Goal: Leave review/rating

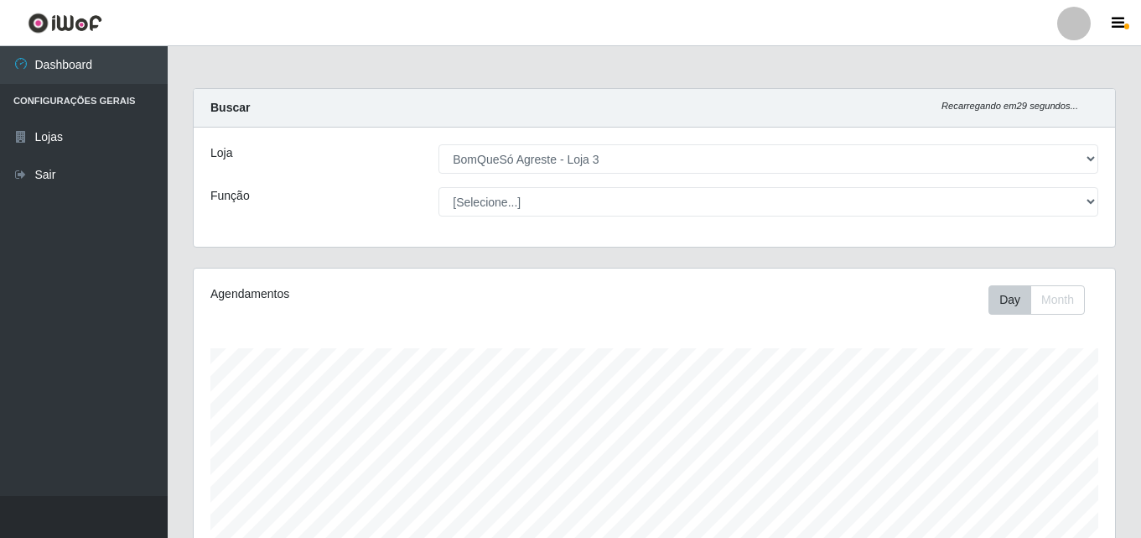
select select "215"
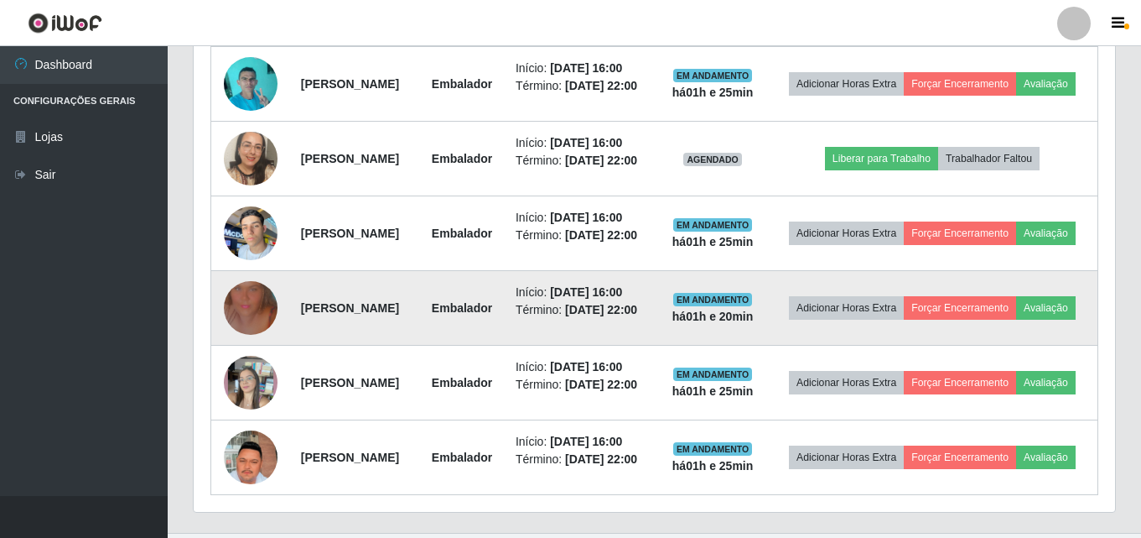
scroll to position [382, 0]
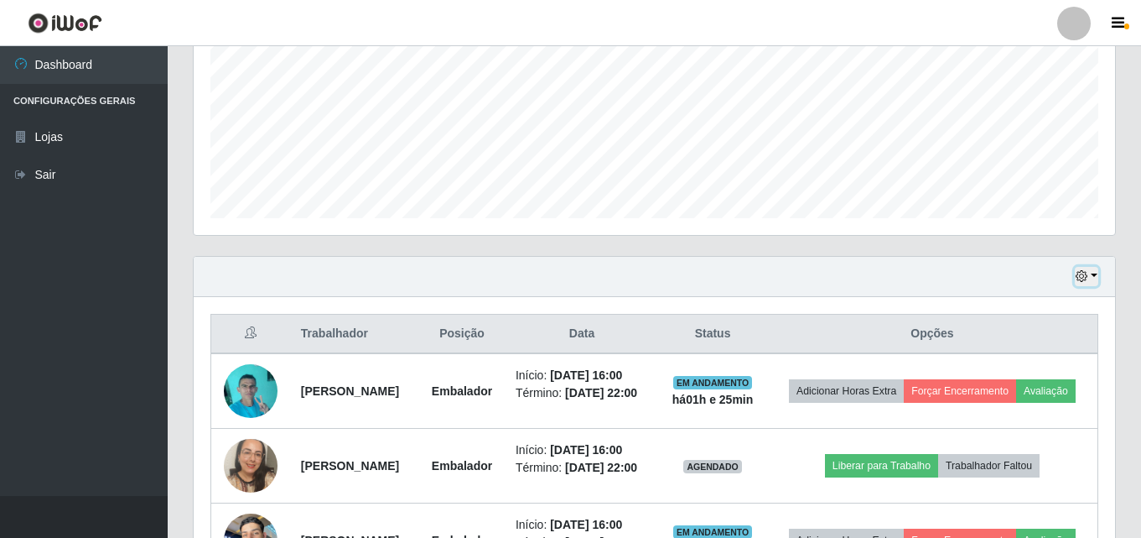
click at [1092, 276] on button "button" at bounding box center [1086, 276] width 23 height 19
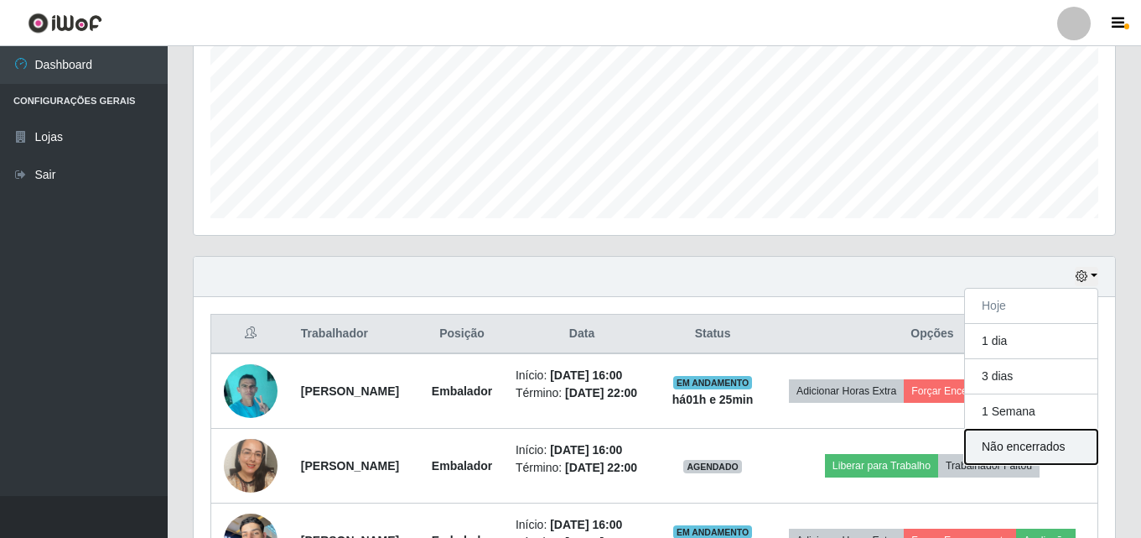
click at [1050, 440] on button "Não encerrados" at bounding box center [1031, 446] width 132 height 34
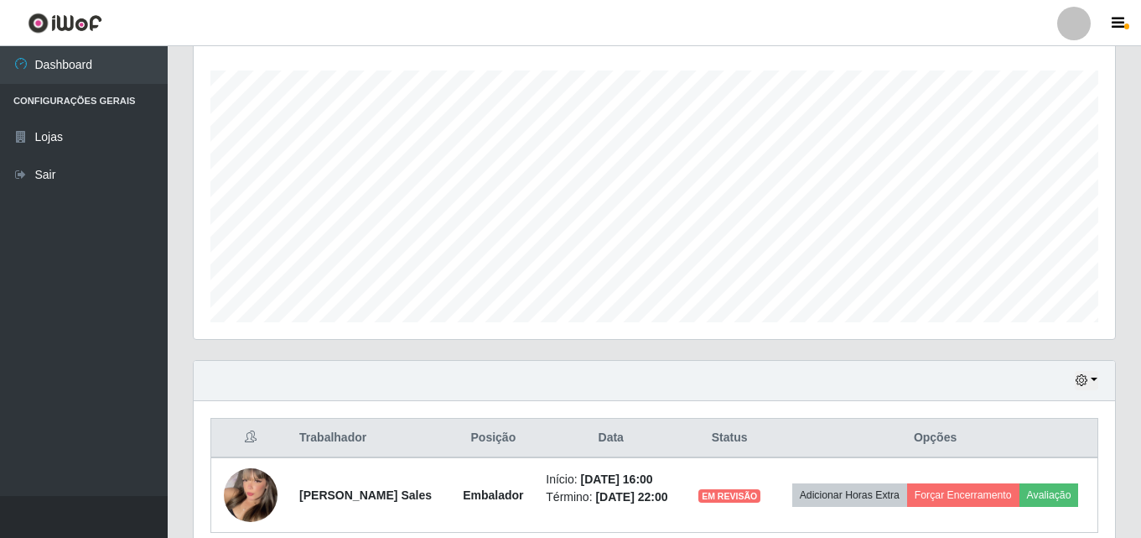
scroll to position [352, 0]
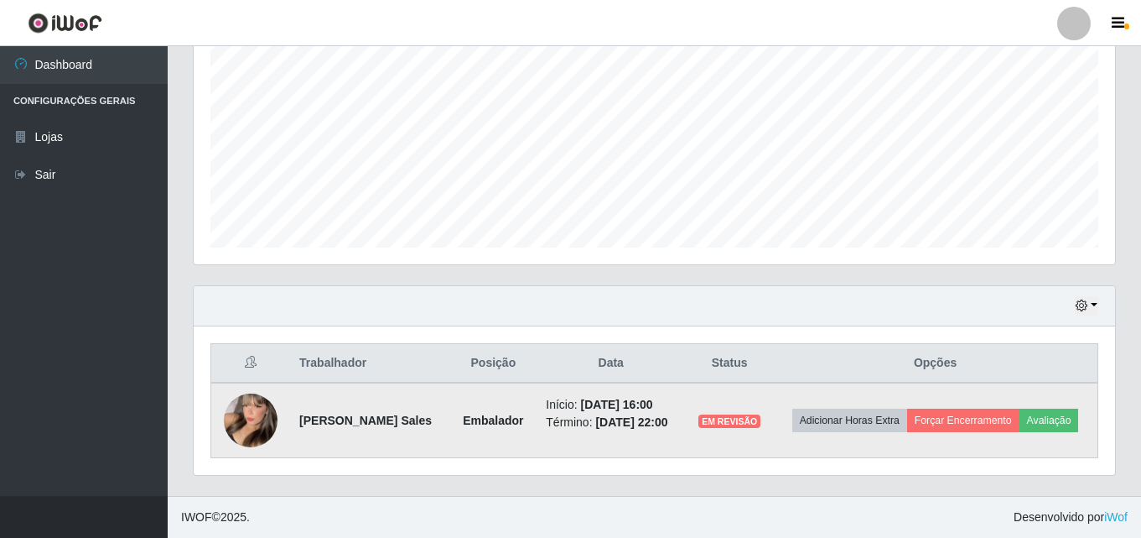
click at [261, 425] on img at bounding box center [251, 420] width 54 height 74
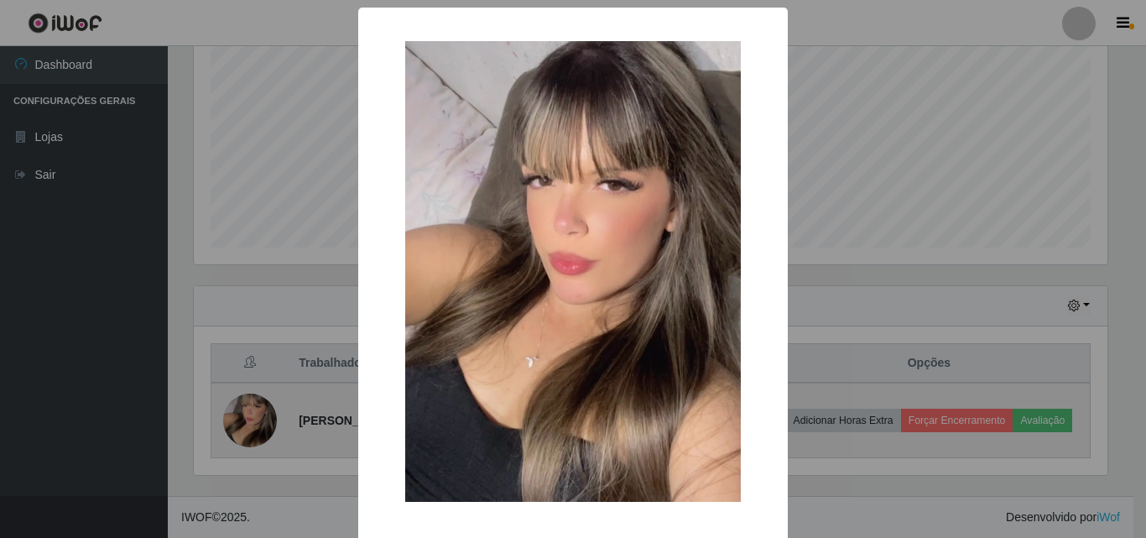
click at [261, 425] on div "× OK Cancel" at bounding box center [573, 269] width 1146 height 538
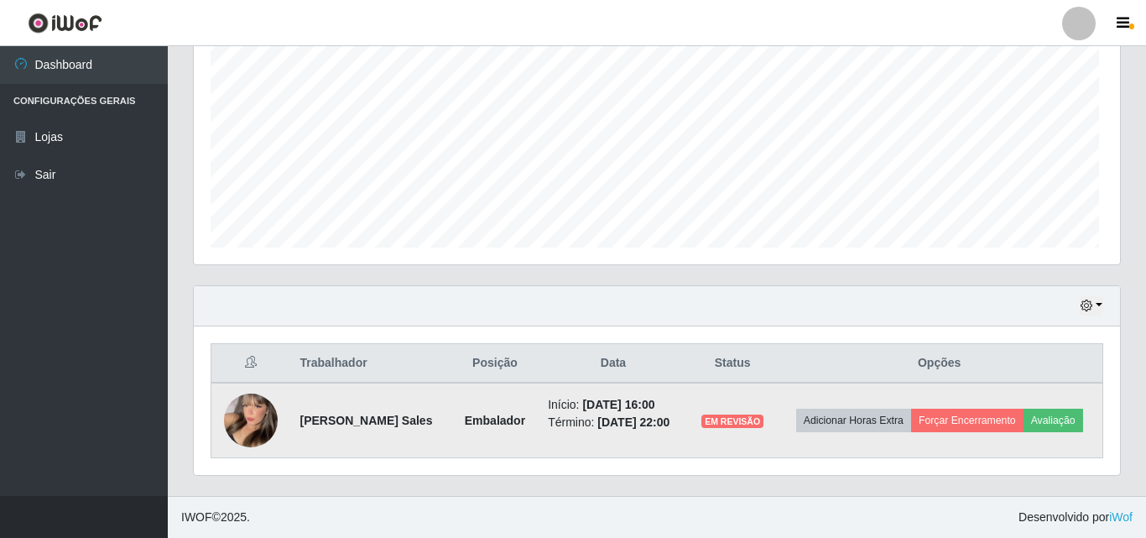
scroll to position [348, 922]
click at [1046, 424] on button "Avaliação" at bounding box center [1050, 419] width 60 height 23
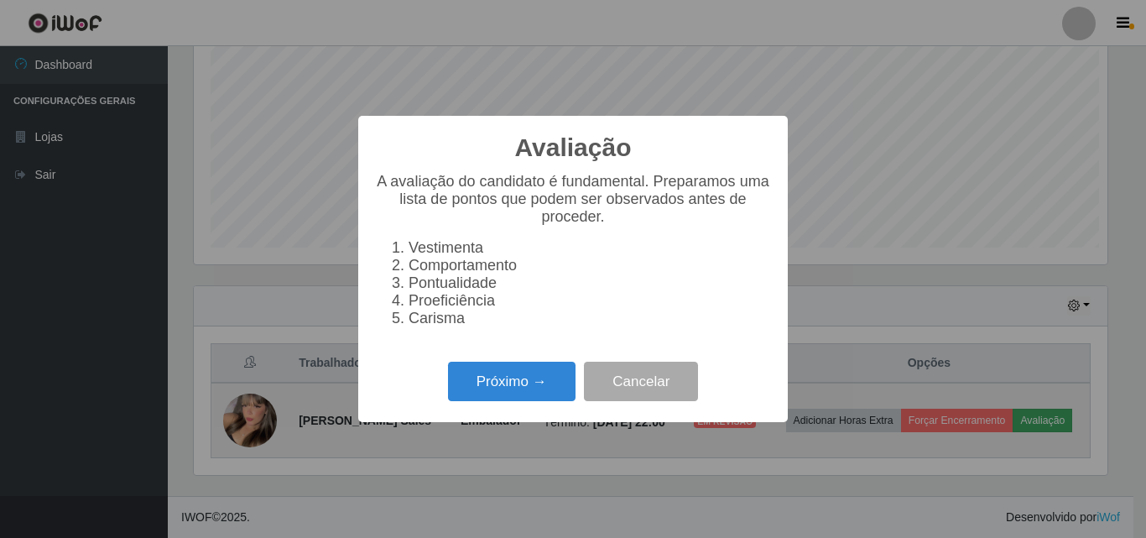
scroll to position [348, 913]
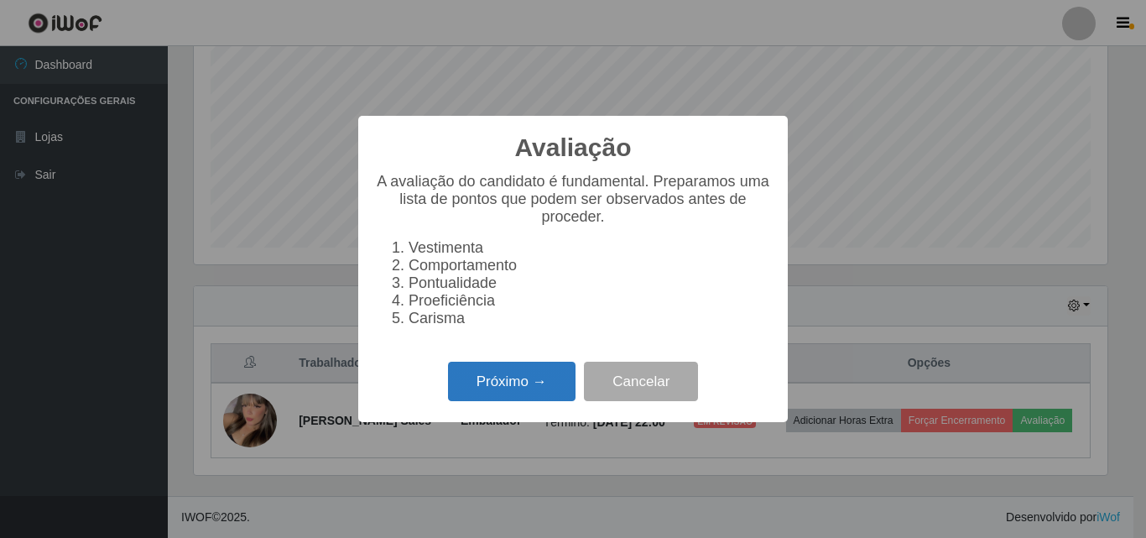
click at [523, 401] on button "Próximo →" at bounding box center [511, 380] width 127 height 39
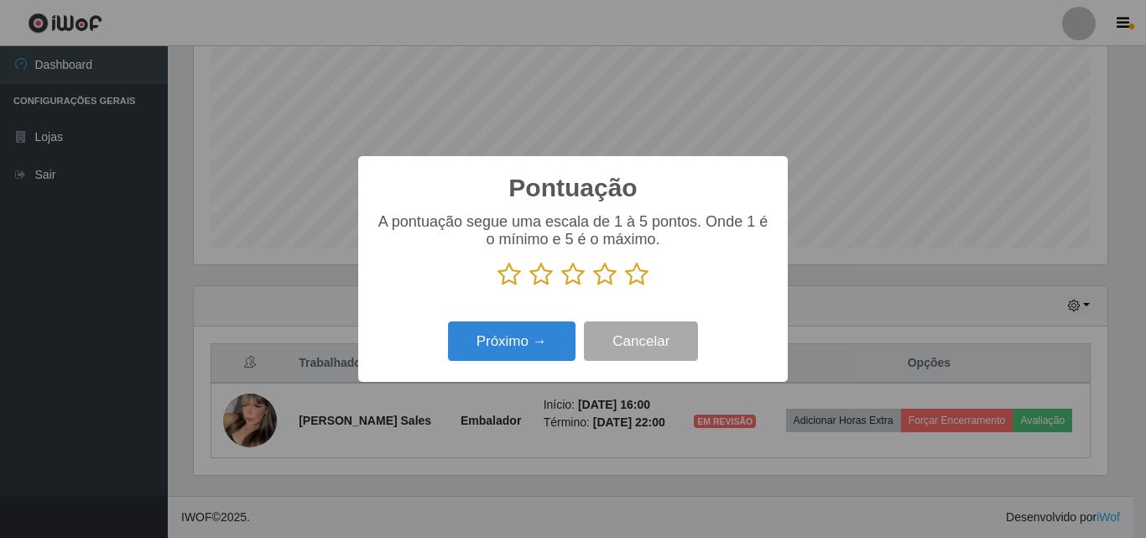
scroll to position [838236, 837671]
click at [633, 279] on icon at bounding box center [636, 274] width 23 height 25
click at [625, 287] on input "radio" at bounding box center [625, 287] width 0 height 0
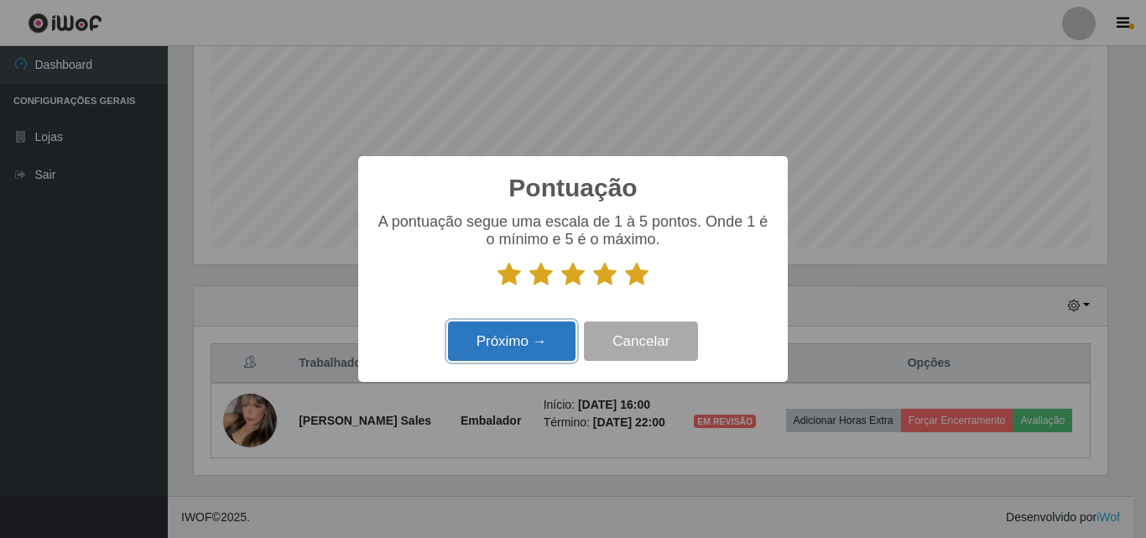
click at [532, 350] on button "Próximo →" at bounding box center [511, 340] width 127 height 39
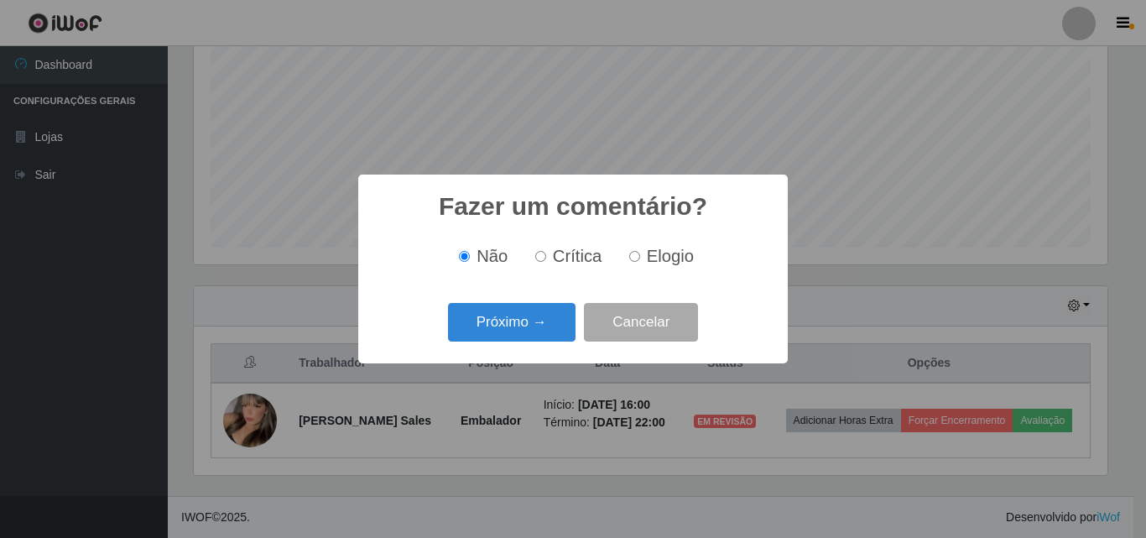
click at [665, 260] on span "Elogio" at bounding box center [670, 256] width 47 height 18
click at [640, 260] on input "Elogio" at bounding box center [634, 256] width 11 height 11
radio input "true"
click at [533, 319] on button "Próximo →" at bounding box center [511, 322] width 127 height 39
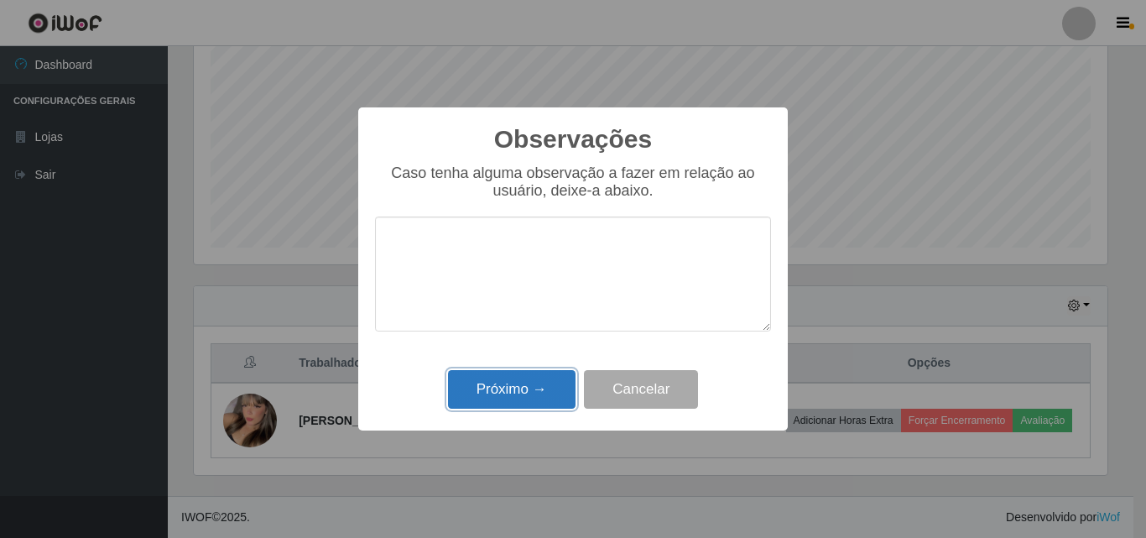
click at [509, 391] on button "Próximo →" at bounding box center [511, 389] width 127 height 39
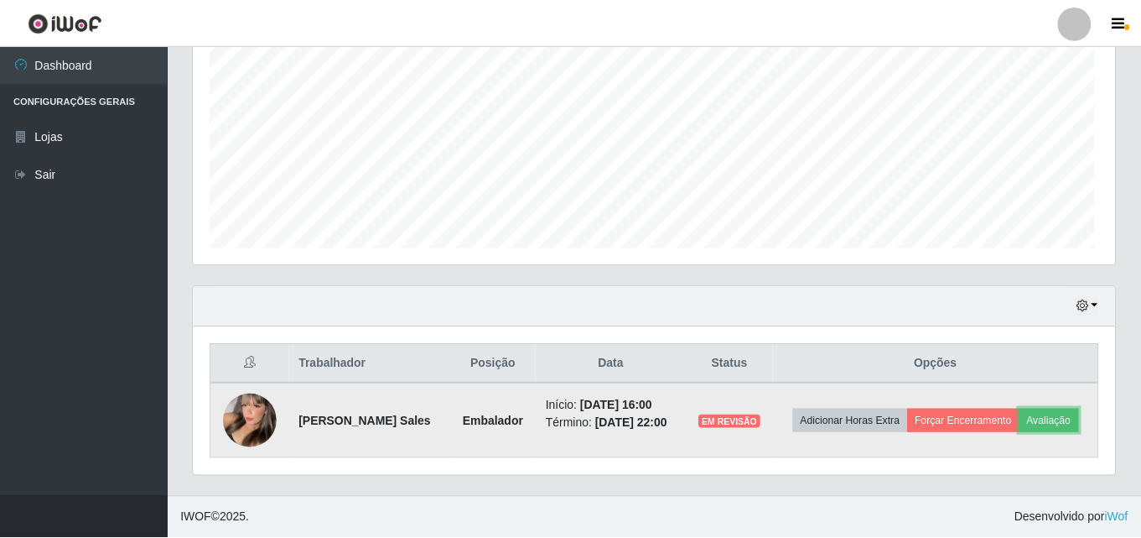
scroll to position [348, 922]
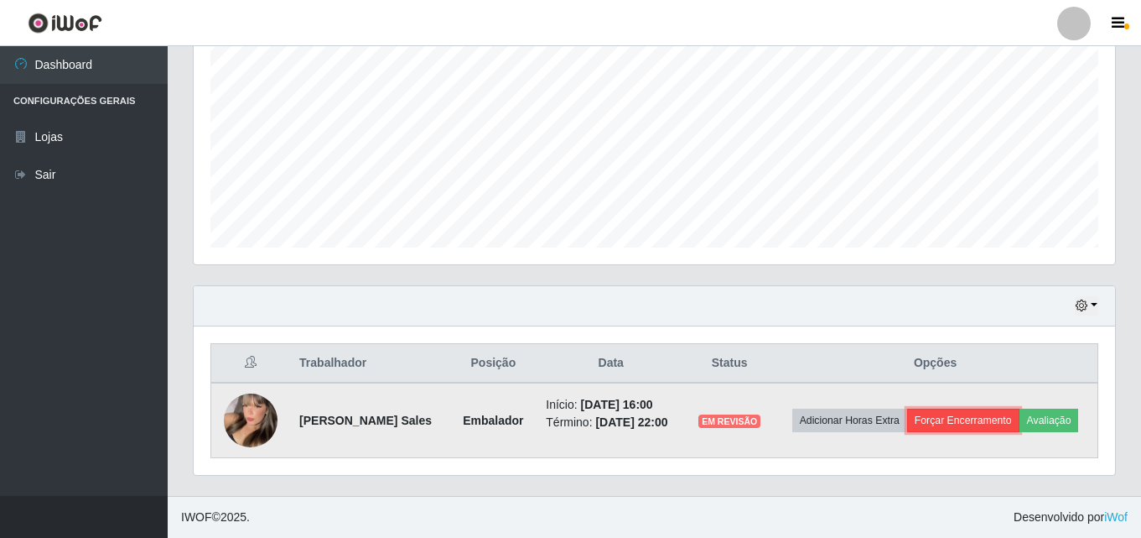
click at [964, 419] on button "Forçar Encerramento" at bounding box center [963, 419] width 112 height 23
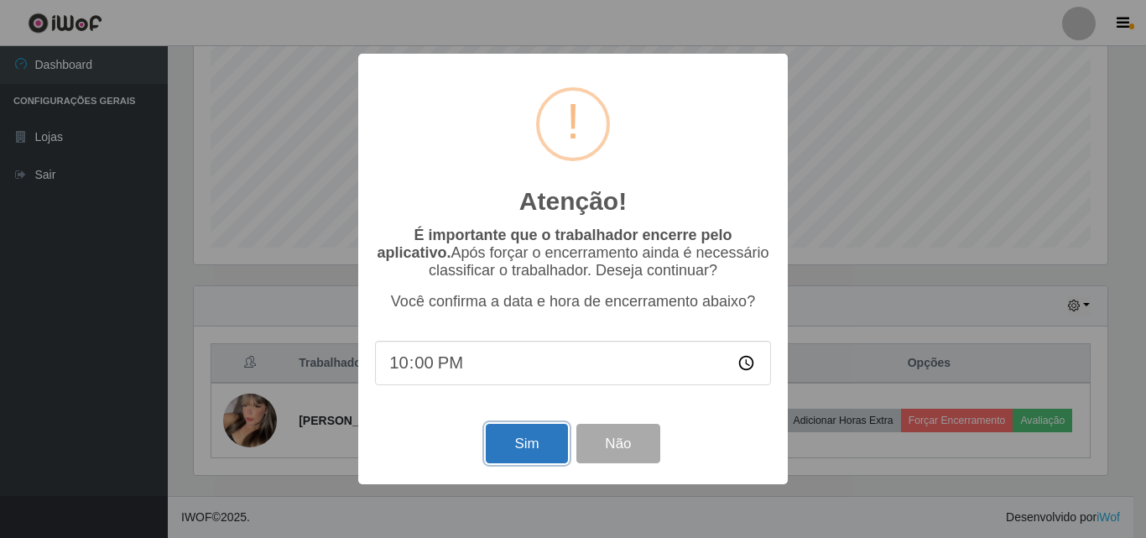
click at [507, 444] on button "Sim" at bounding box center [526, 442] width 81 height 39
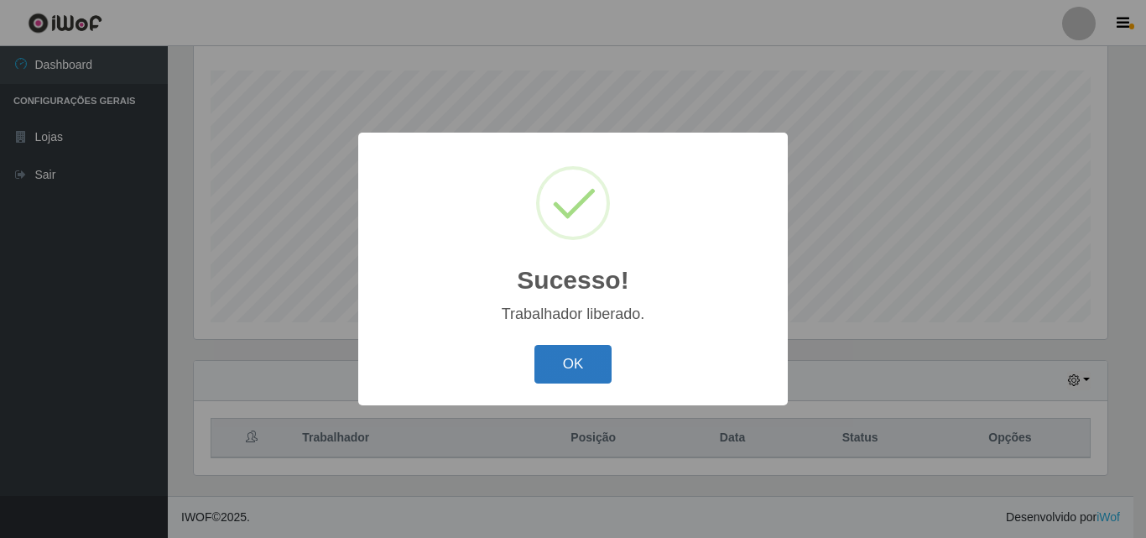
click at [588, 361] on button "OK" at bounding box center [573, 364] width 78 height 39
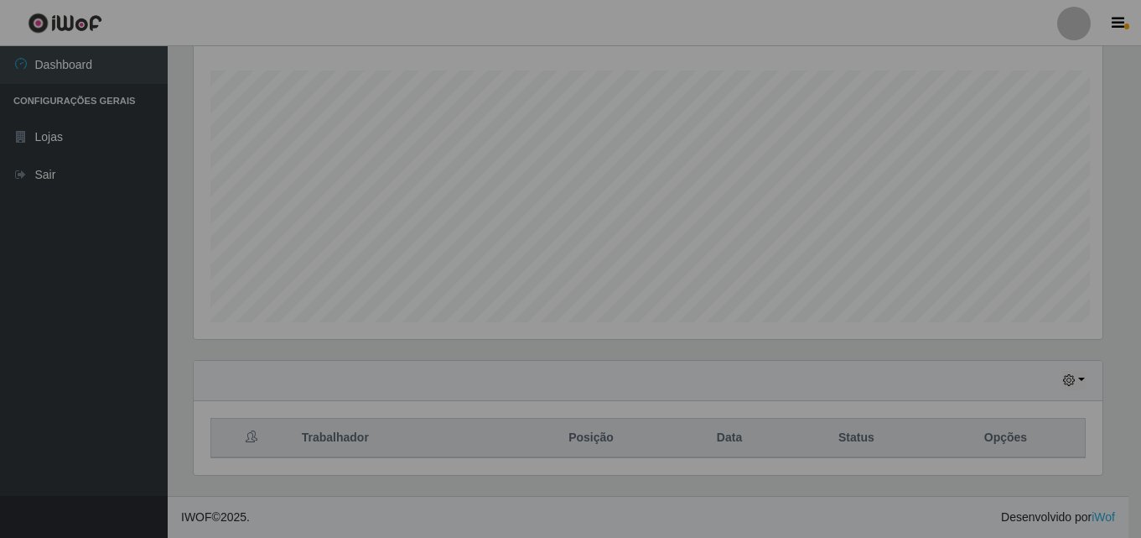
scroll to position [348, 922]
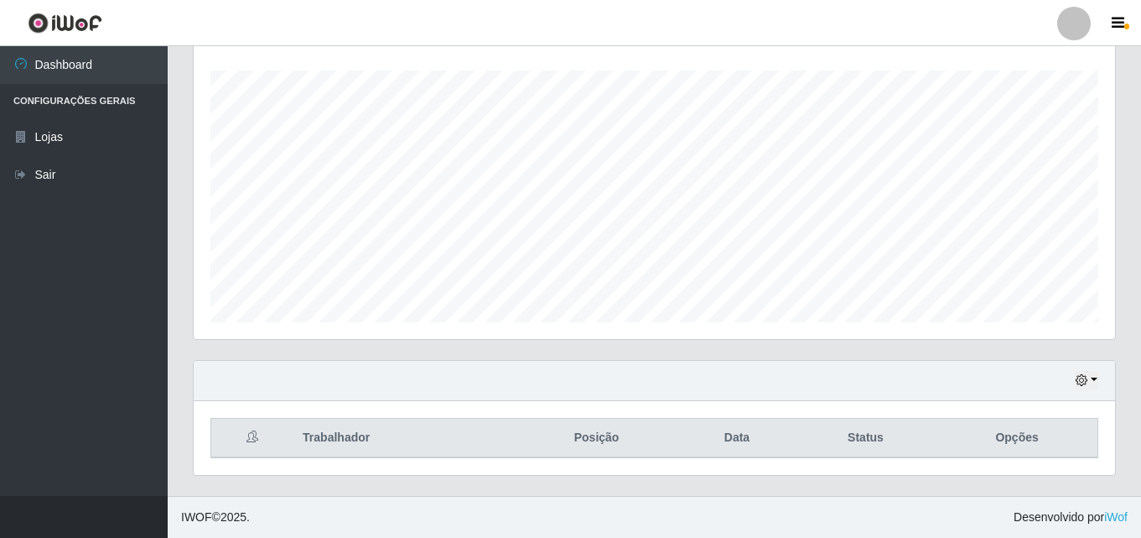
click at [87, 464] on ul "Dashboard Configurações Gerais Lojas Sair" at bounding box center [84, 270] width 168 height 449
